Goal: Navigation & Orientation: Find specific page/section

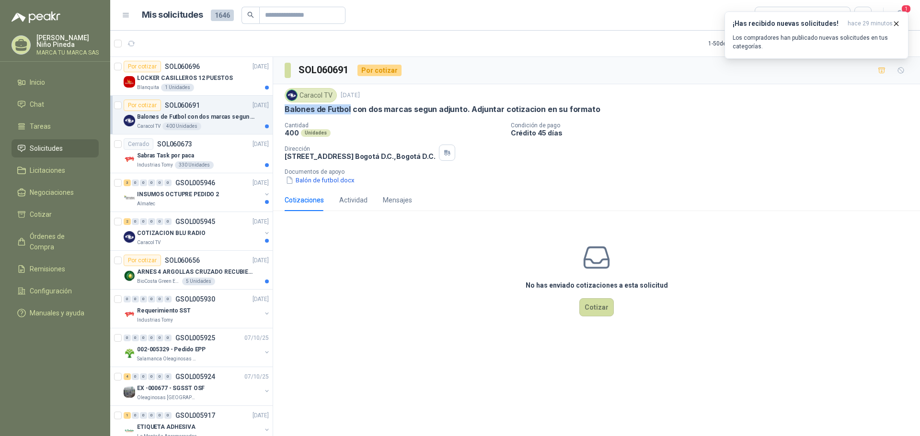
drag, startPoint x: 285, startPoint y: 110, endPoint x: 349, endPoint y: 110, distance: 64.2
click at [349, 110] on p "Balones de Futbol con dos marcas segun adjunto. Adjuntar cotizacion en su forma…" at bounding box center [441, 109] width 315 height 10
click at [896, 23] on icon "button" at bounding box center [896, 24] width 8 height 8
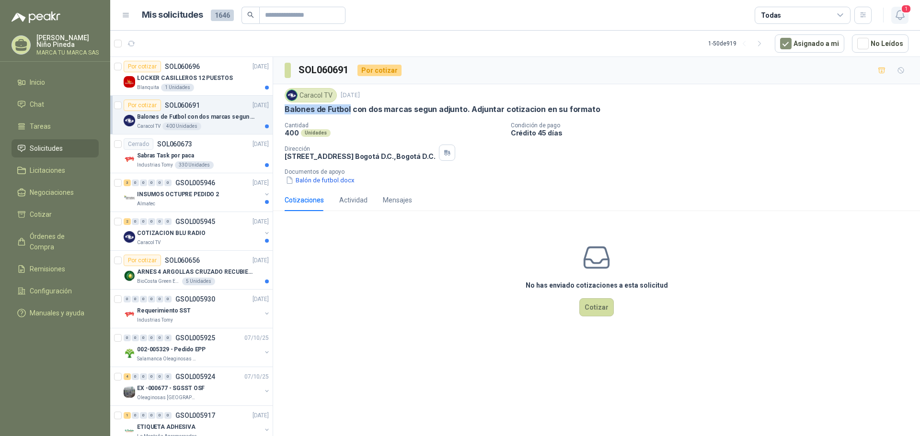
click at [903, 17] on icon "button" at bounding box center [900, 15] width 12 height 12
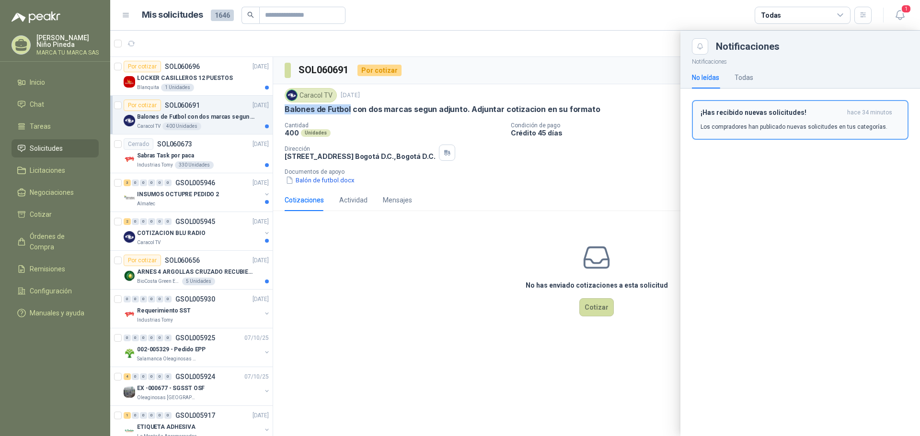
click at [777, 125] on p "Los compradores han publicado nuevas solicitudes en tus categorías." at bounding box center [793, 127] width 187 height 9
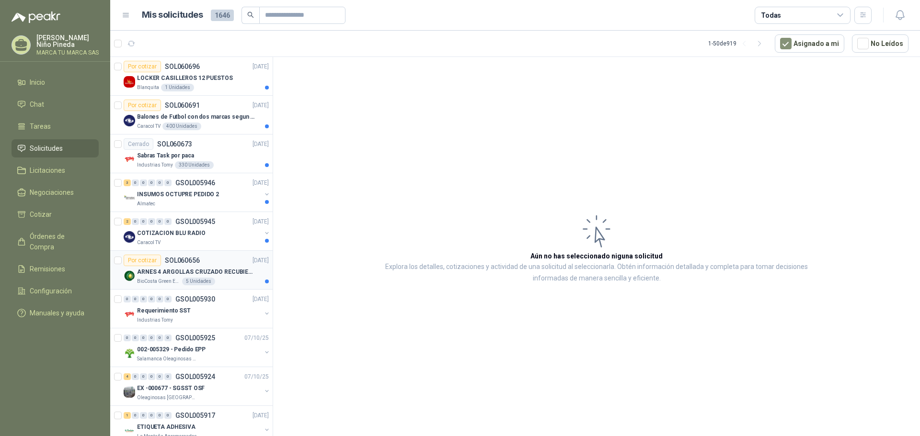
drag, startPoint x: 203, startPoint y: 268, endPoint x: 223, endPoint y: 265, distance: 20.3
click at [203, 268] on p "ARNES 4 ARGOLLAS CRUZADO RECUBIERTO PVC" at bounding box center [196, 272] width 119 height 9
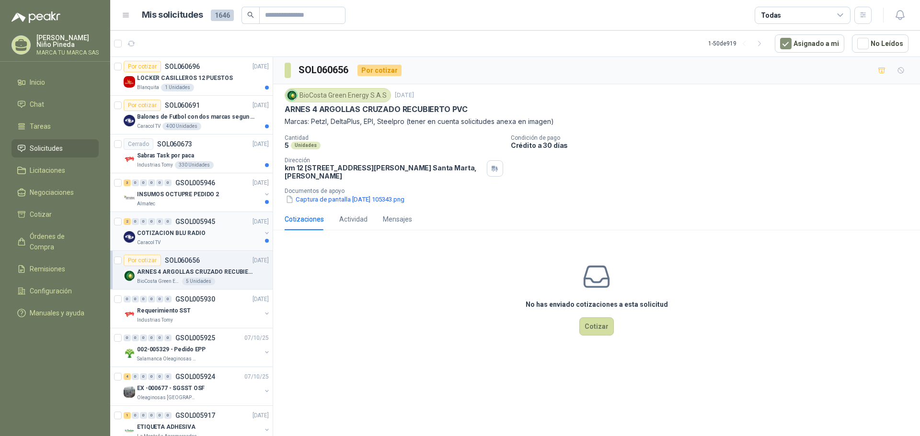
click at [221, 233] on div "COTIZACION BLU RADIO" at bounding box center [199, 232] width 124 height 11
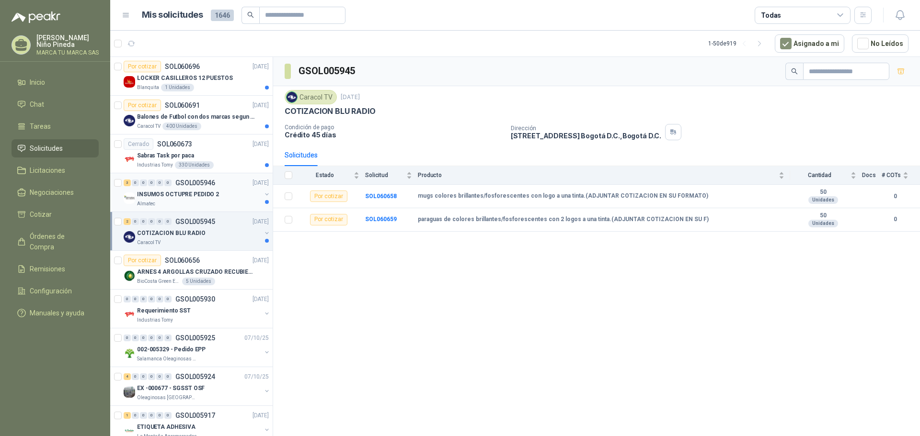
click at [218, 195] on div "INSUMOS OCTUPRE PEDIDO 2" at bounding box center [199, 194] width 124 height 11
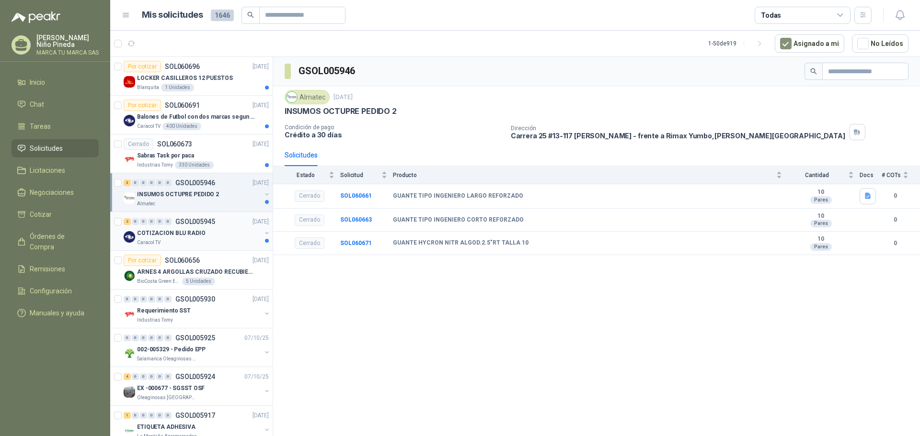
click at [263, 232] on button "button" at bounding box center [267, 233] width 8 height 8
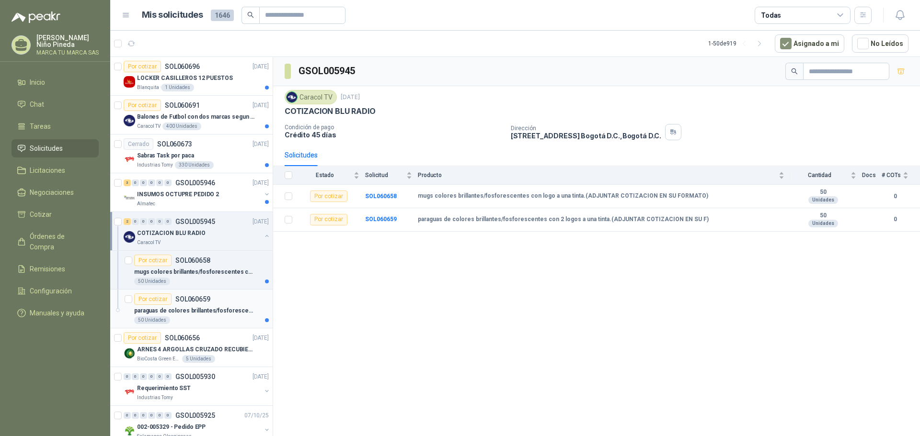
click at [230, 309] on p "paraguas de colores brillantes/fosforescentes con 2 logos a una tinta.(ADJUNTAR…" at bounding box center [193, 311] width 119 height 9
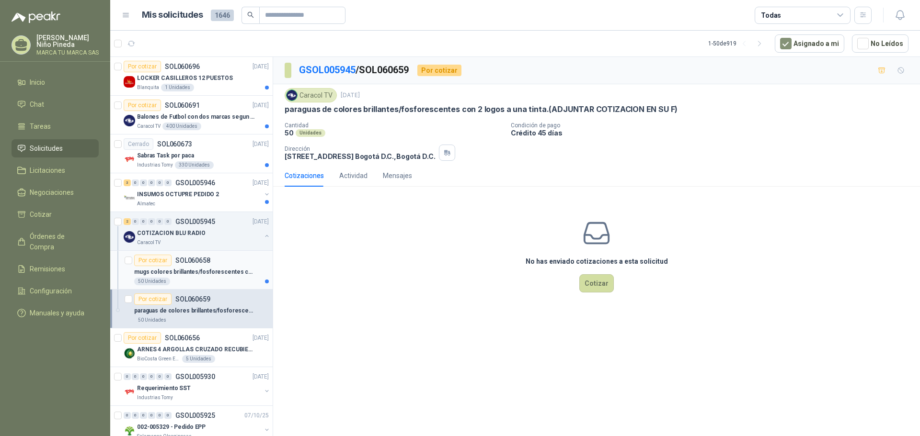
click at [229, 274] on p "mugs colores brillantes/fosforescentes con logo a una tinta.(ADJUNTAR COTIZACIO…" at bounding box center [193, 272] width 119 height 9
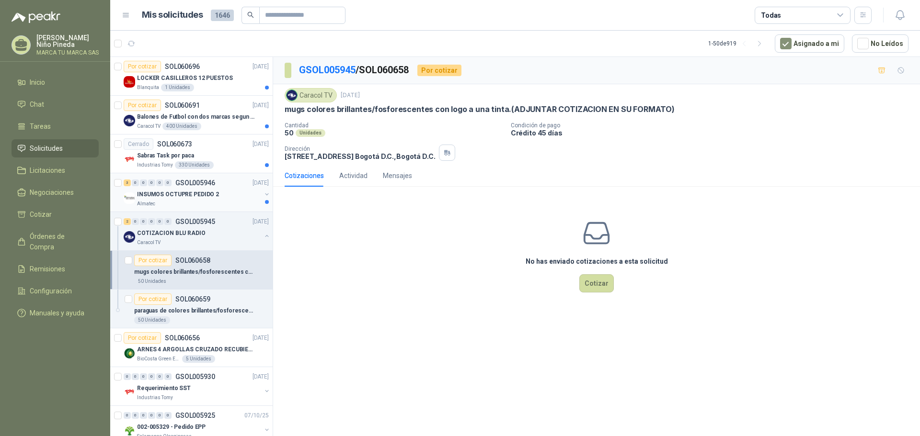
click at [263, 193] on button "button" at bounding box center [267, 195] width 8 height 8
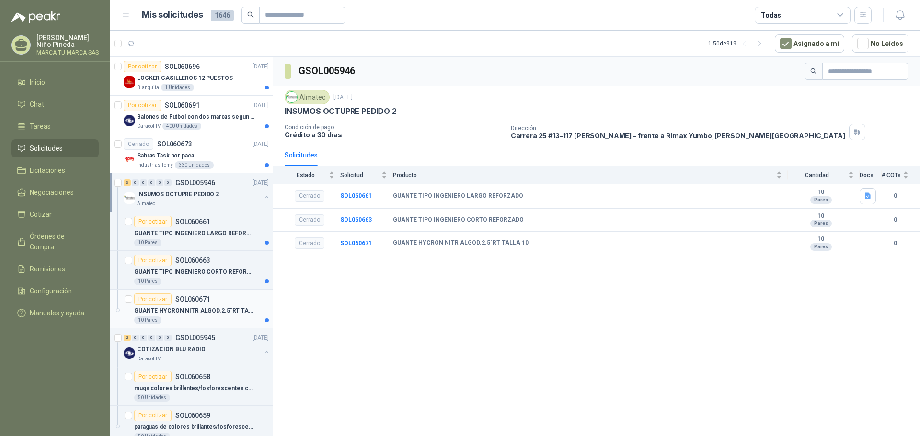
click at [231, 311] on p "GUANTE HYCRON NITR ALGOD.2.5"RT TALLA 10" at bounding box center [193, 311] width 119 height 9
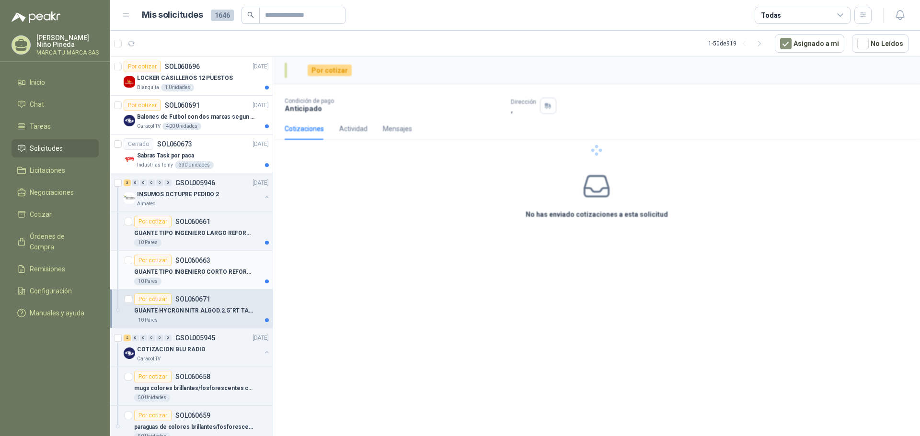
click at [232, 274] on p "GUANTE TIPO INGENIERO CORTO REFORZADO" at bounding box center [193, 272] width 119 height 9
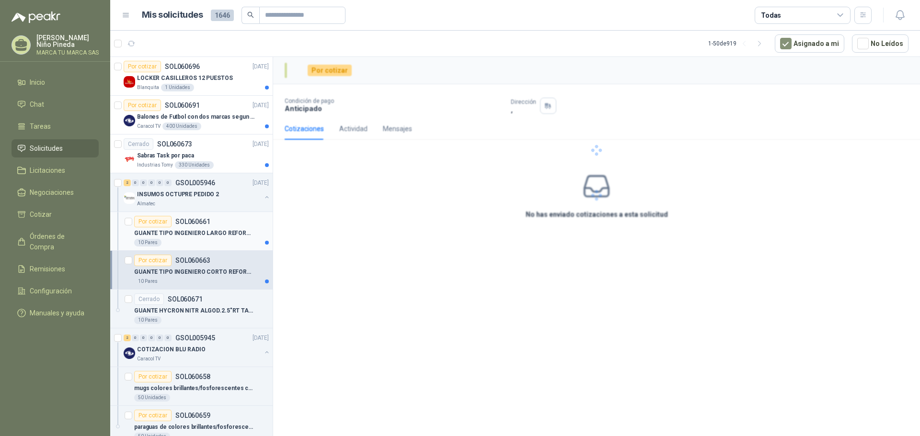
click at [238, 232] on p "GUANTE TIPO INGENIERO LARGO REFORZADO" at bounding box center [193, 233] width 119 height 9
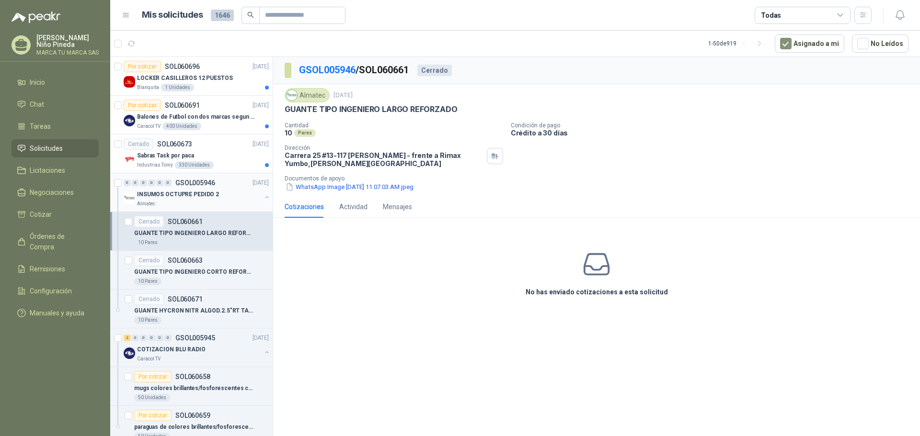
click at [263, 196] on button "button" at bounding box center [267, 197] width 8 height 8
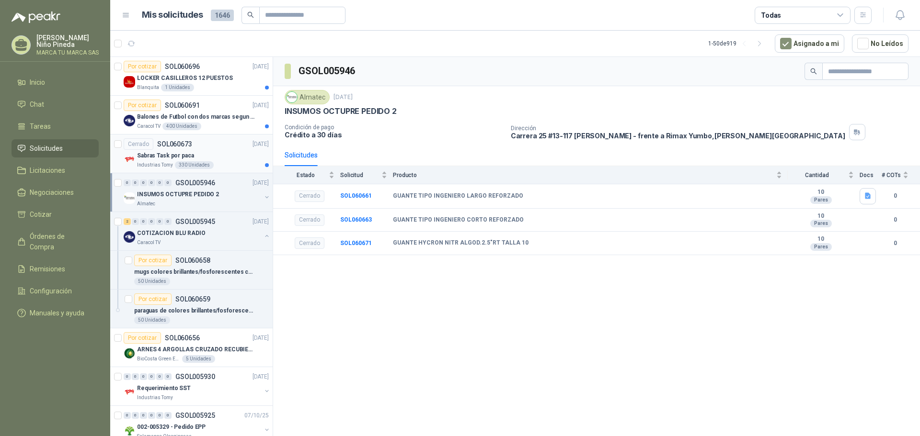
click at [247, 153] on div "Sabras Task por paca" at bounding box center [203, 155] width 132 height 11
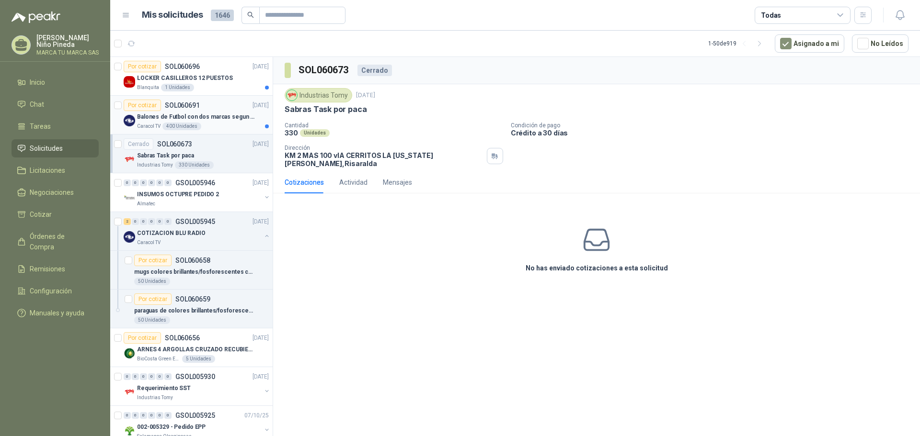
click at [254, 114] on p "Balones de Futbol con dos marcas segun adjunto. Adjuntar cotizacion en su forma…" at bounding box center [196, 117] width 119 height 9
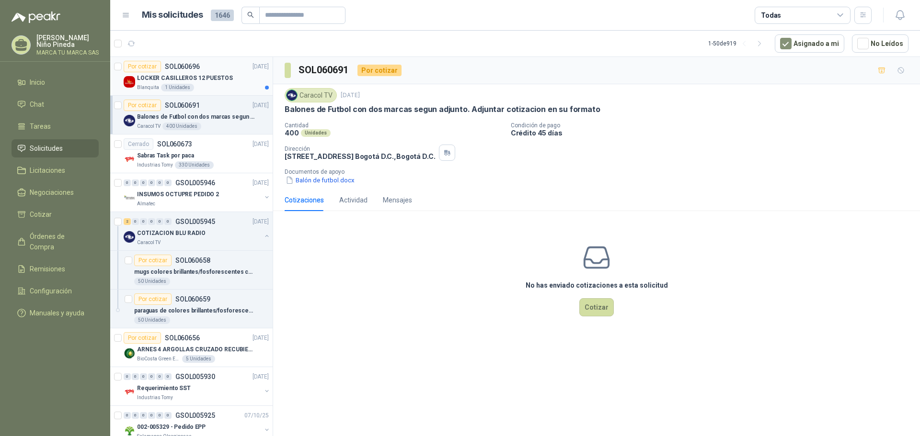
click at [253, 82] on div "LOCKER CASILLEROS 12 PUESTOS" at bounding box center [203, 77] width 132 height 11
